Goal: Information Seeking & Learning: Compare options

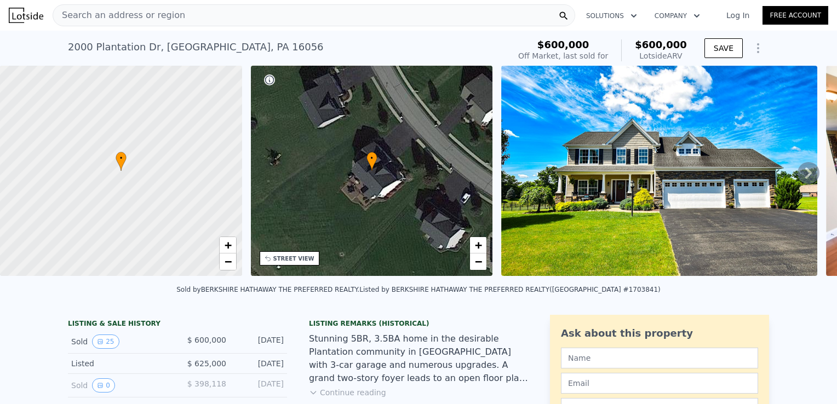
click at [176, 17] on div "Search an address or region" at bounding box center [314, 15] width 522 height 22
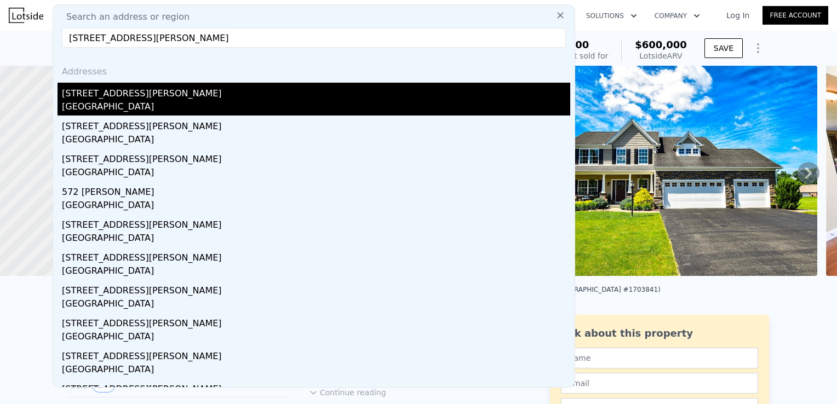
type input "378 north pike road sarver pa 16055"
click at [94, 102] on div "Butler County, PA 16055" at bounding box center [316, 107] width 508 height 15
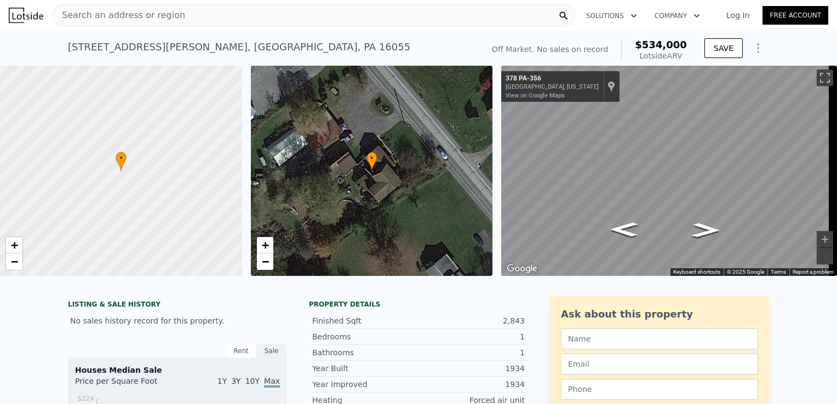
click at [229, 16] on div "Search an address or region" at bounding box center [314, 15] width 522 height 22
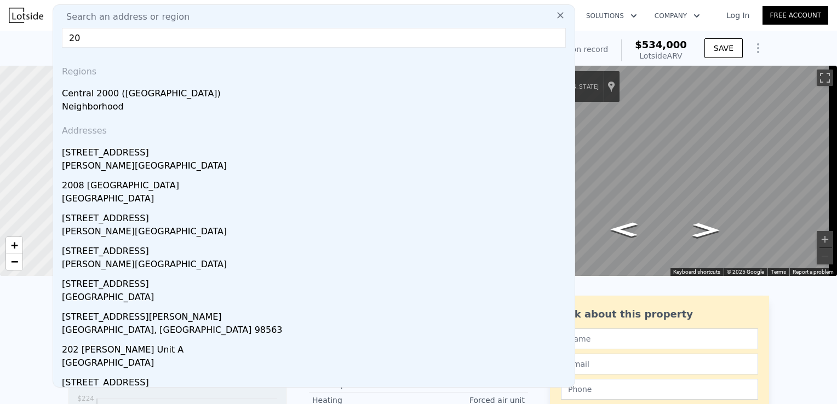
type input "2"
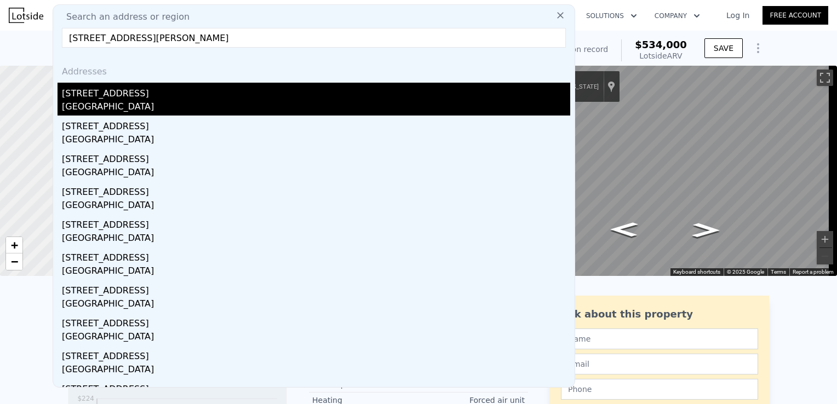
type input "11342 percheron cir irwin pa 15642"
click at [123, 106] on div "Westmoreland County, PA 15642" at bounding box center [316, 107] width 508 height 15
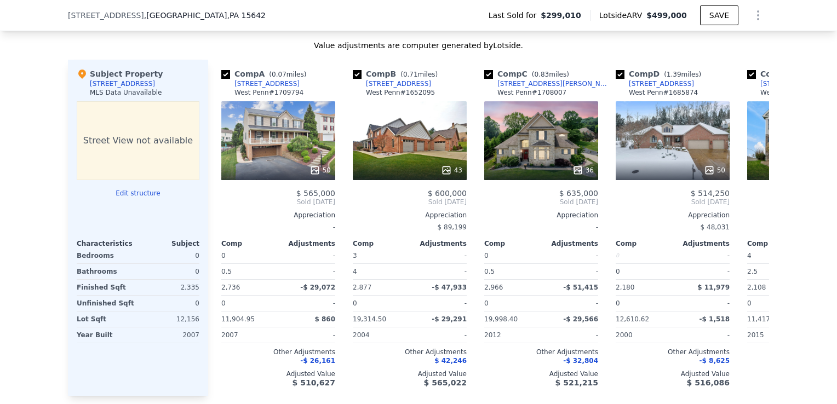
scroll to position [1069, 0]
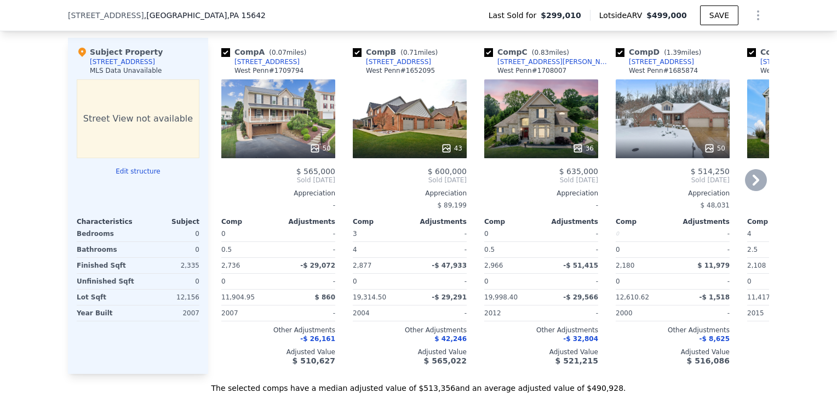
click at [386, 176] on div "$ 600,000" at bounding box center [410, 171] width 114 height 9
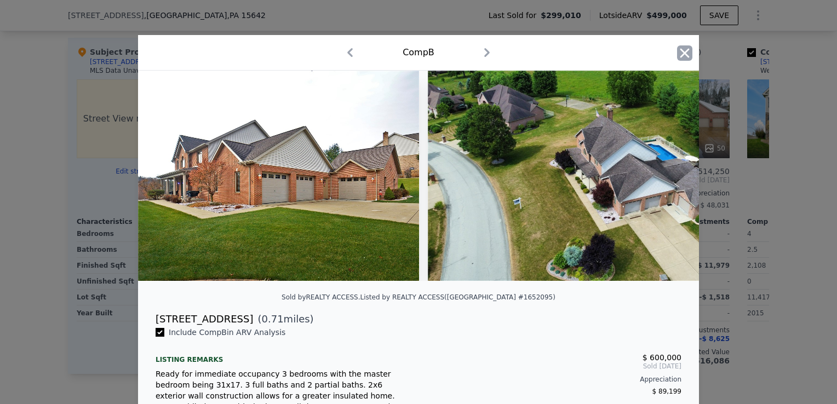
click at [677, 58] on icon "button" at bounding box center [684, 52] width 15 height 15
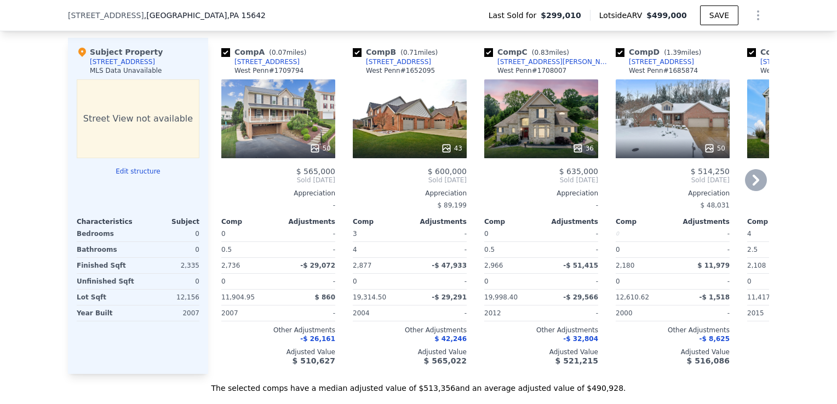
click at [380, 66] on div "[STREET_ADDRESS]" at bounding box center [398, 61] width 65 height 9
click at [642, 66] on div "530 Oakhurst Dr" at bounding box center [661, 61] width 65 height 9
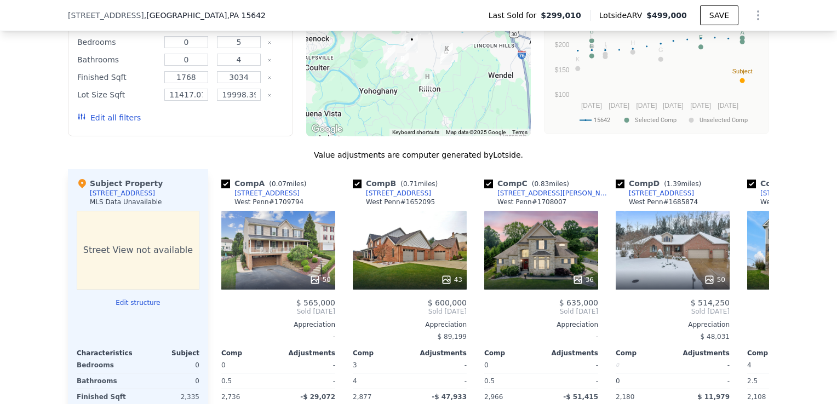
scroll to position [990, 0]
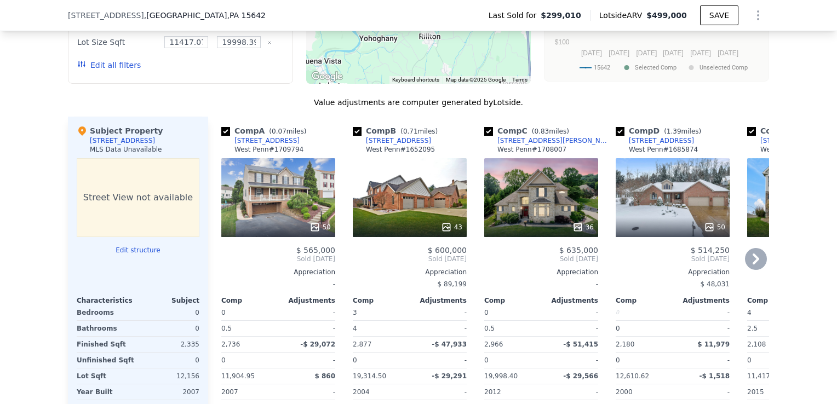
click at [747, 265] on icon at bounding box center [756, 259] width 22 height 22
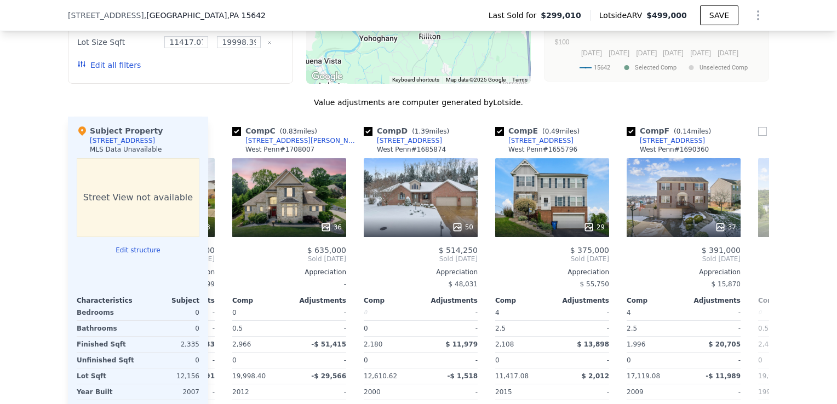
scroll to position [0, 263]
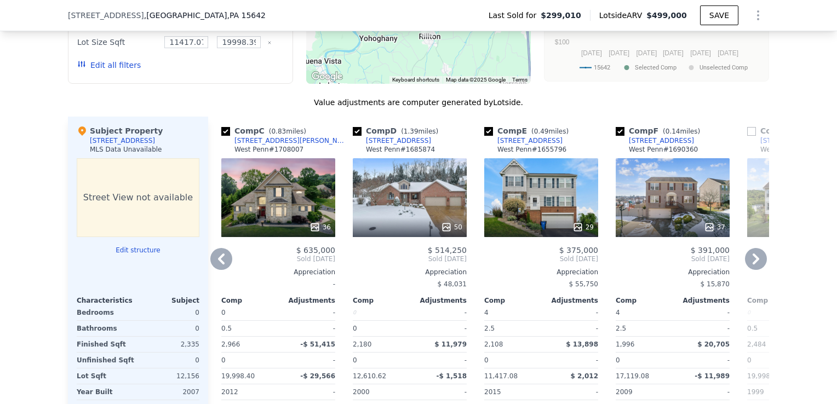
click at [527, 145] on div "[STREET_ADDRESS]" at bounding box center [529, 140] width 65 height 9
click at [643, 145] on div "[STREET_ADDRESS]" at bounding box center [661, 140] width 65 height 9
click at [755, 261] on icon at bounding box center [756, 259] width 22 height 22
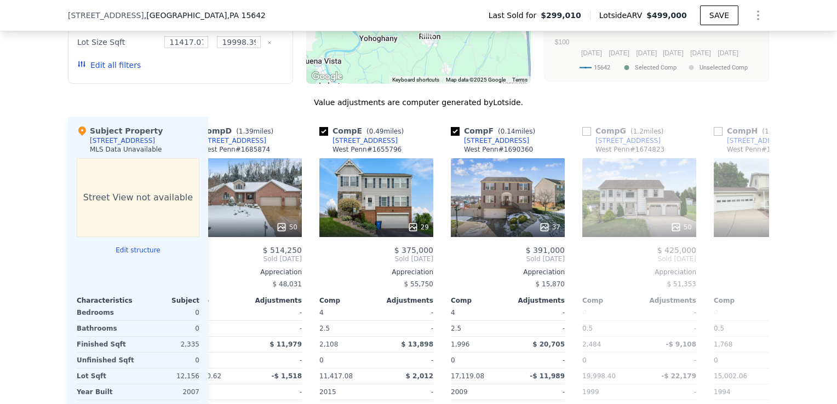
scroll to position [0, 526]
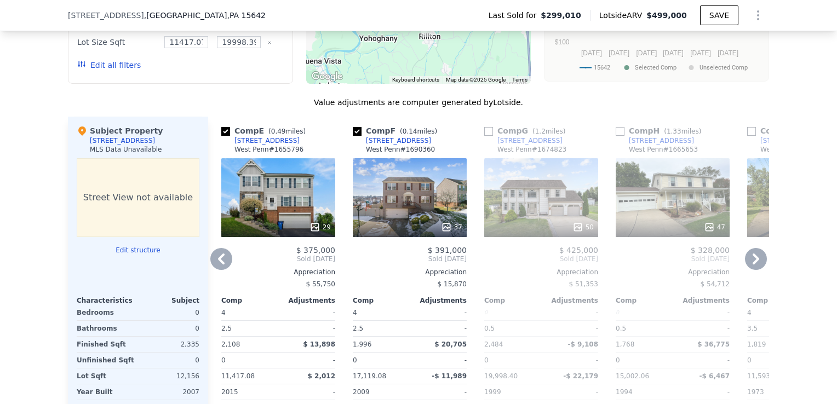
click at [508, 145] on div "[STREET_ADDRESS]" at bounding box center [529, 140] width 65 height 9
click at [53, 173] on div "We found 12 sales that match your search Filters Map Prices Modify Comp Filters…" at bounding box center [418, 171] width 837 height 601
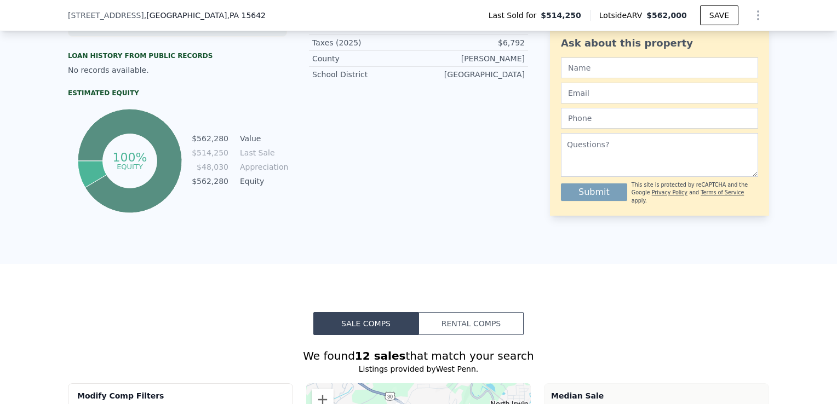
scroll to position [549, 0]
